Goal: Information Seeking & Learning: Learn about a topic

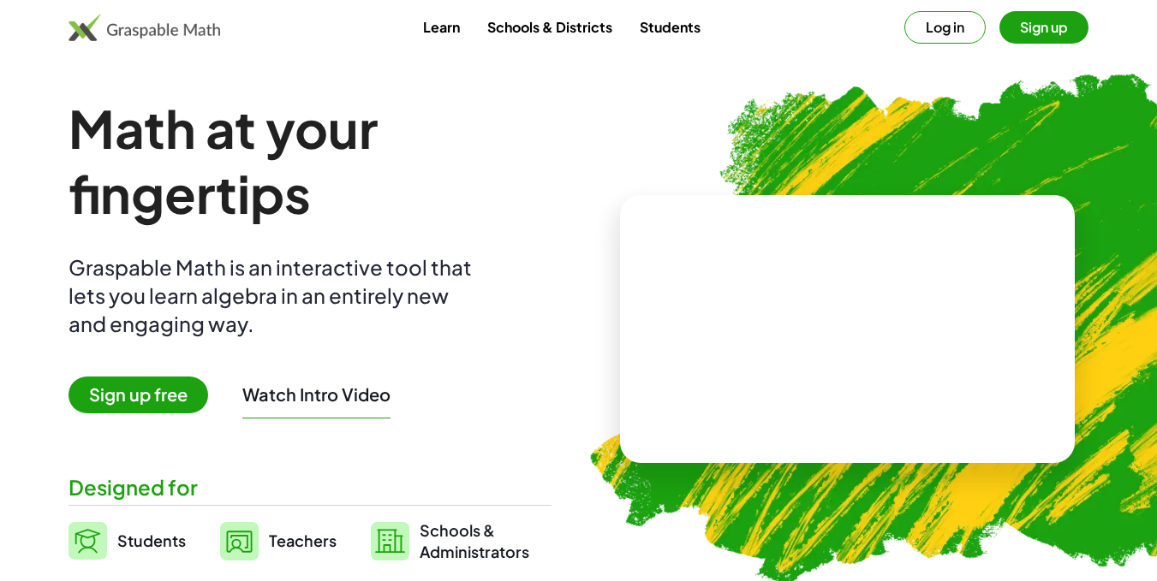
click at [1025, 33] on button "Sign up" at bounding box center [1043, 27] width 89 height 33
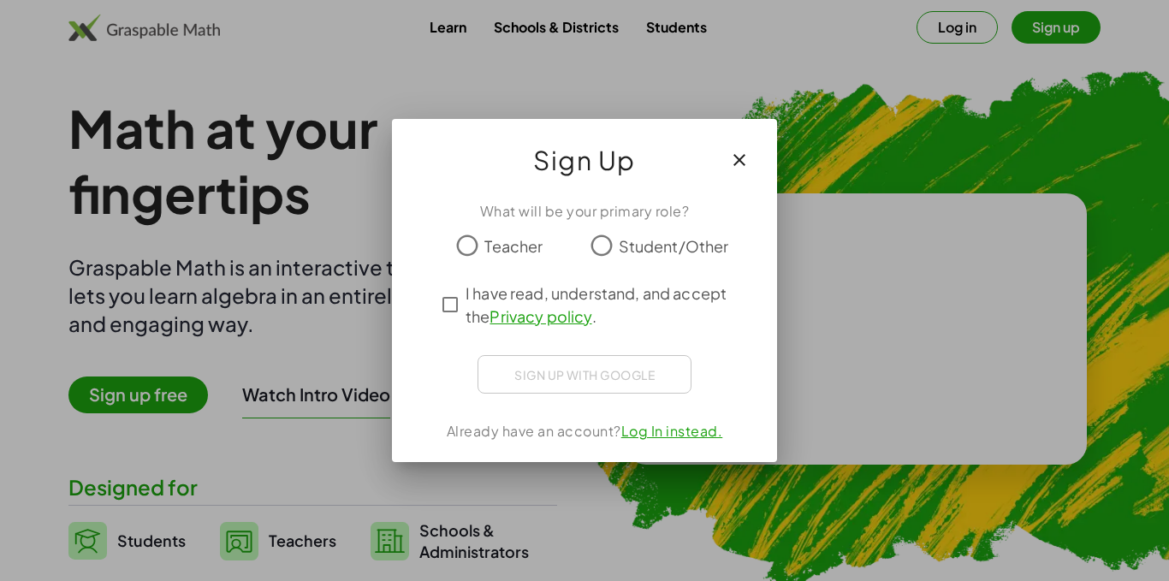
click at [514, 241] on span "Teacher" at bounding box center [514, 246] width 58 height 23
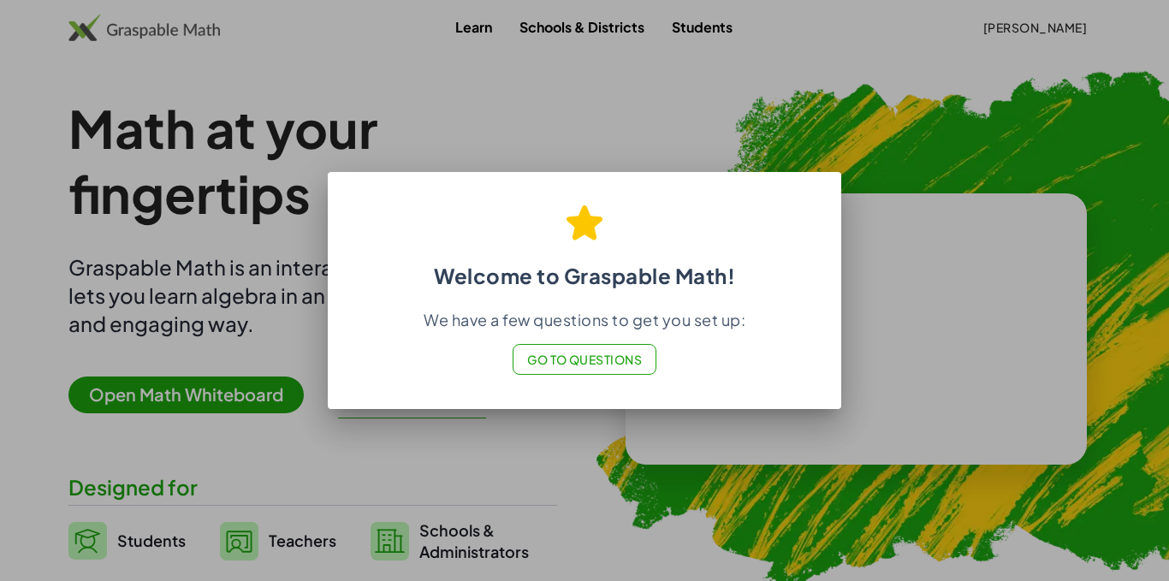
click at [628, 129] on div at bounding box center [584, 290] width 1169 height 581
click at [649, 150] on div at bounding box center [584, 290] width 1169 height 581
click at [597, 363] on span "Go to Questions" at bounding box center [585, 359] width 116 height 15
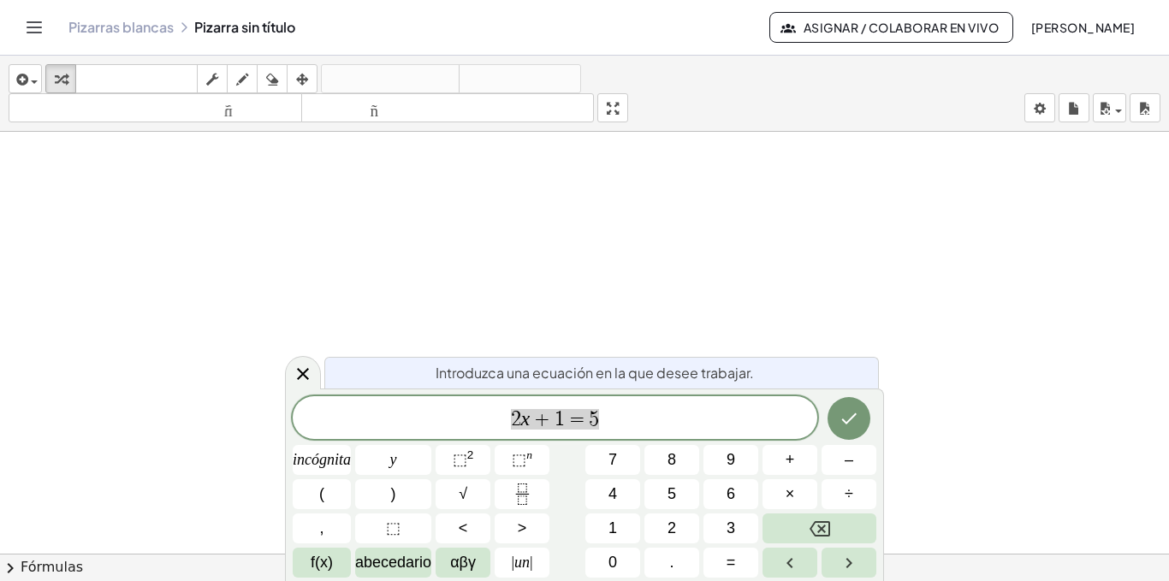
click at [709, 410] on span "2 x + 1 = 5" at bounding box center [555, 420] width 525 height 24
drag, startPoint x: 599, startPoint y: 421, endPoint x: 491, endPoint y: 421, distance: 107.9
click at [491, 421] on span "2 x + 1 = 5" at bounding box center [555, 420] width 525 height 24
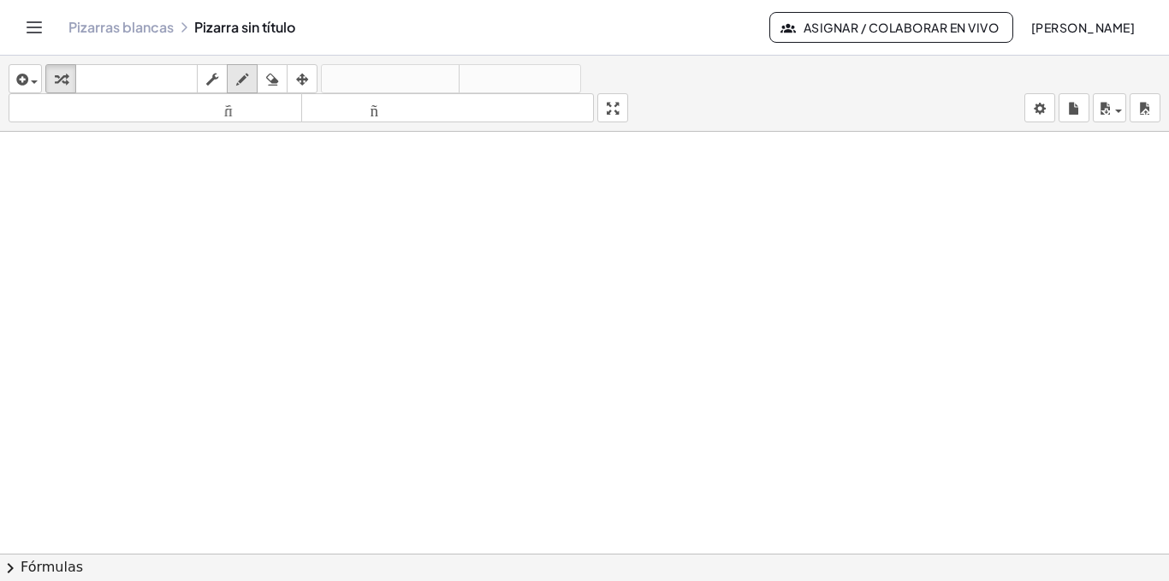
click at [234, 77] on div "button" at bounding box center [242, 78] width 22 height 21
drag, startPoint x: 210, startPoint y: 210, endPoint x: 341, endPoint y: 309, distance: 164.4
drag, startPoint x: 303, startPoint y: 362, endPoint x: 286, endPoint y: 383, distance: 26.7
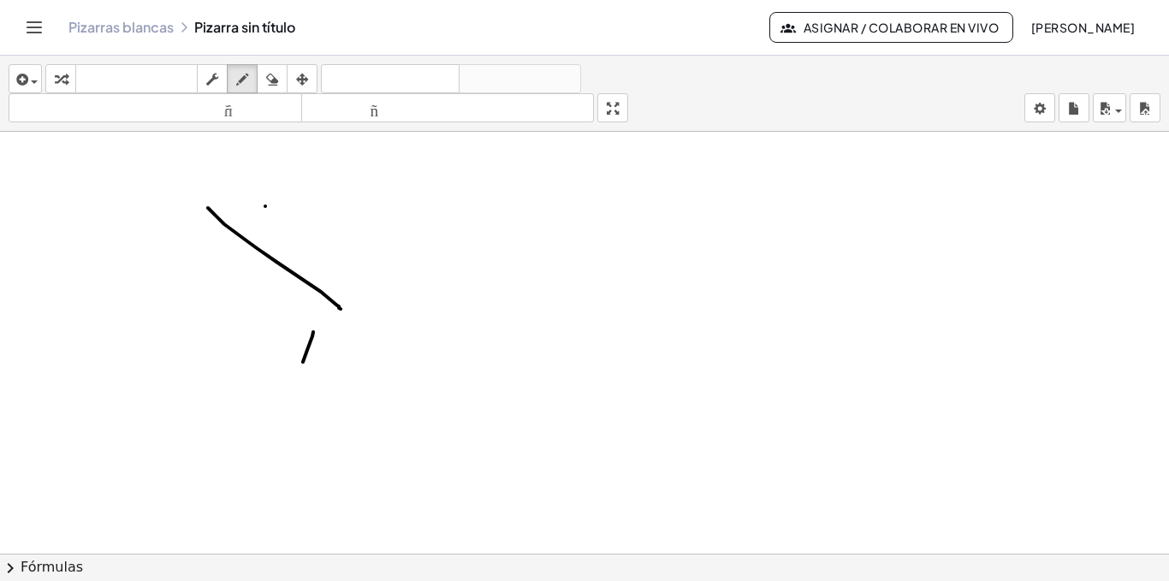
drag, startPoint x: 283, startPoint y: 377, endPoint x: 265, endPoint y: 383, distance: 19.0
click at [283, 77] on div "button" at bounding box center [272, 78] width 22 height 21
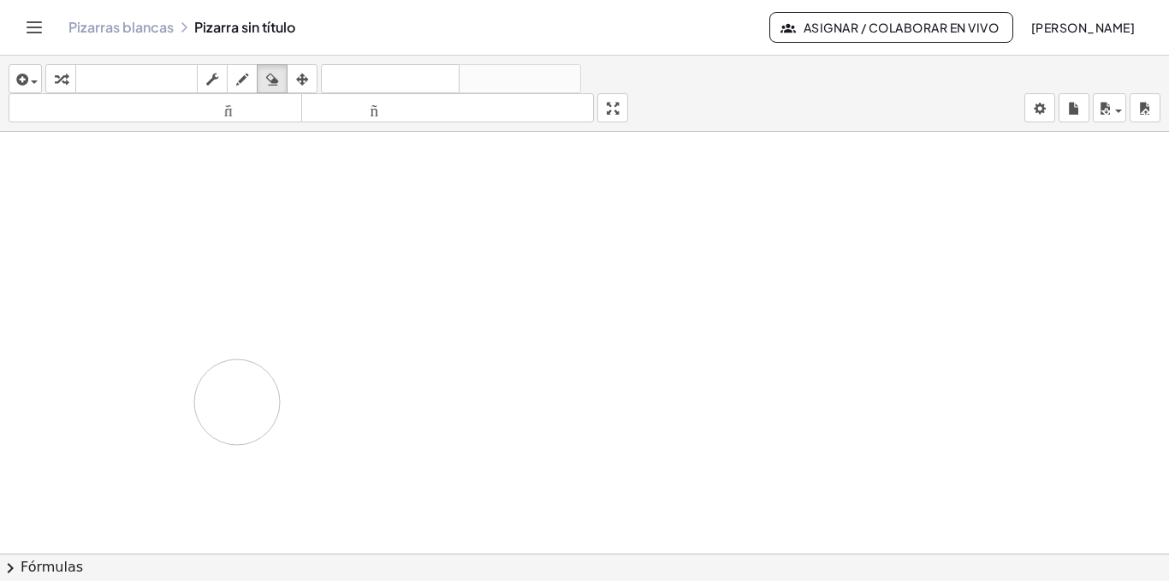
drag, startPoint x: 201, startPoint y: 151, endPoint x: 227, endPoint y: 338, distance: 189.2
drag, startPoint x: 167, startPoint y: 317, endPoint x: 724, endPoint y: 353, distance: 558.5
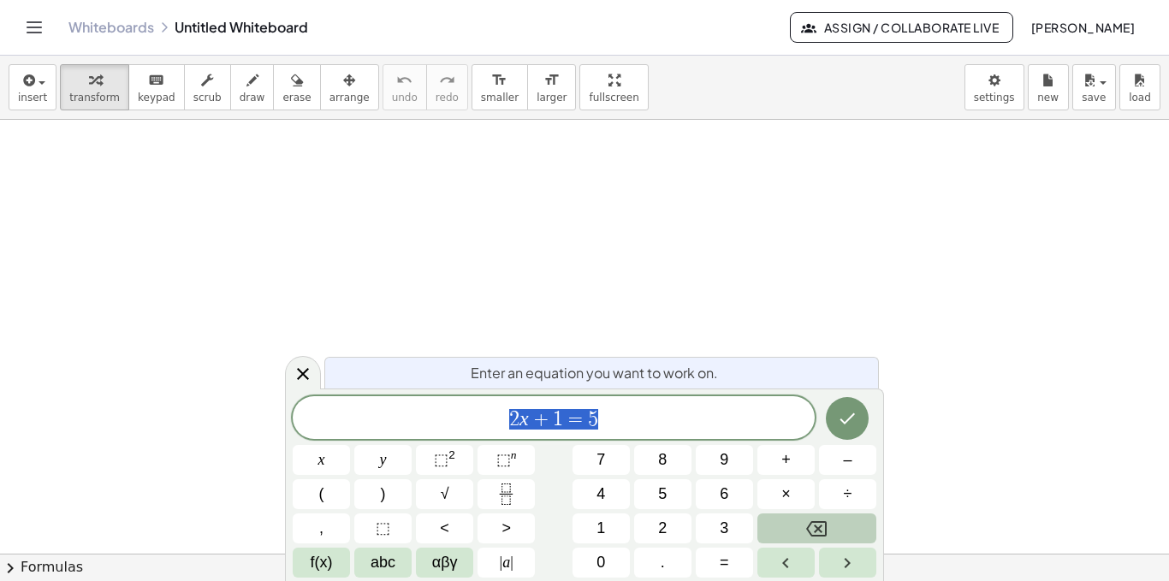
click at [829, 530] on button "Backspace" at bounding box center [817, 529] width 119 height 30
